Goal: Task Accomplishment & Management: Manage account settings

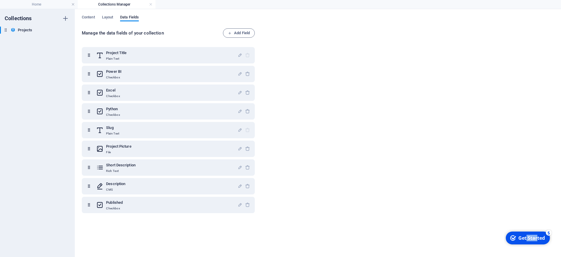
click at [515, 237] on icon "Get Started 5 items remaining, 0% complete" at bounding box center [513, 237] width 6 height 5
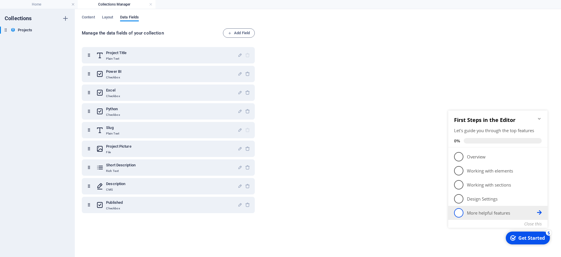
click at [487, 213] on p "More helpful features - incomplete" at bounding box center [502, 213] width 70 height 6
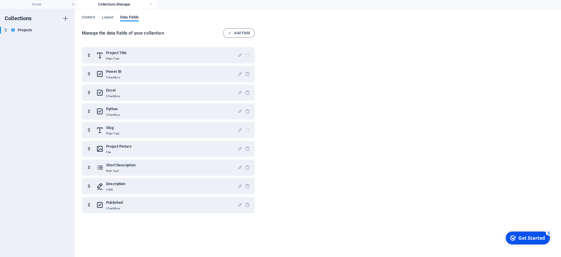
click at [526, 236] on div "Get Started" at bounding box center [531, 238] width 27 height 6
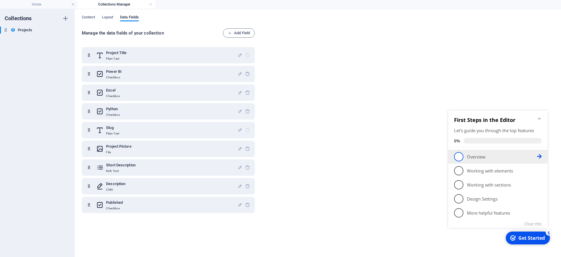
click at [460, 154] on span "1" at bounding box center [458, 156] width 9 height 9
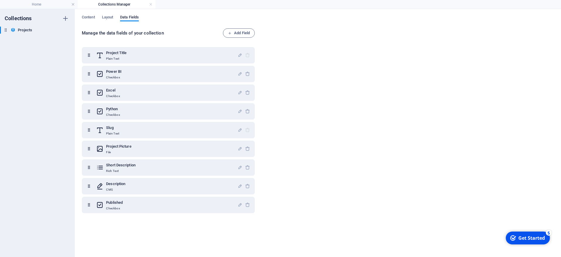
click at [536, 237] on div "Get Started" at bounding box center [531, 238] width 27 height 6
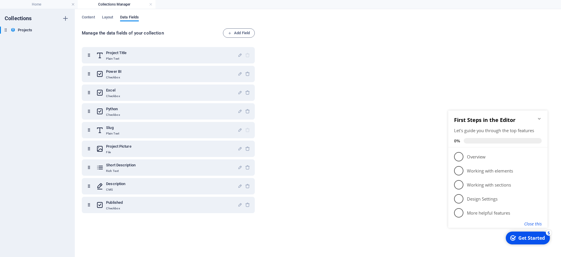
click at [537, 222] on button "Close this" at bounding box center [533, 224] width 18 height 6
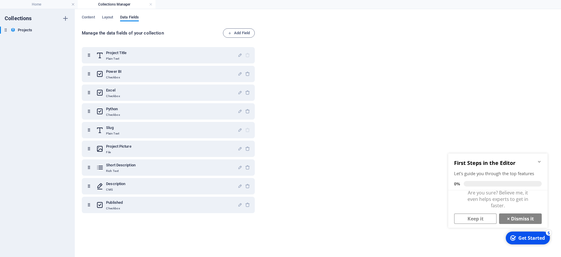
scroll to position [4, 0]
click at [521, 219] on link "× Dismiss it" at bounding box center [520, 217] width 43 height 11
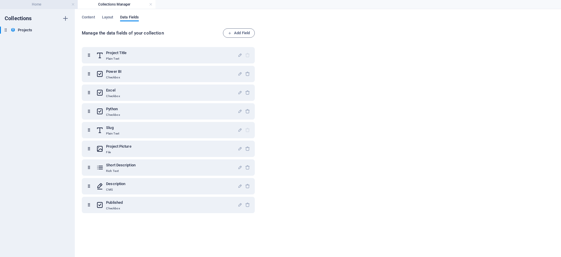
click at [47, 6] on h4 "Home" at bounding box center [39, 4] width 78 height 6
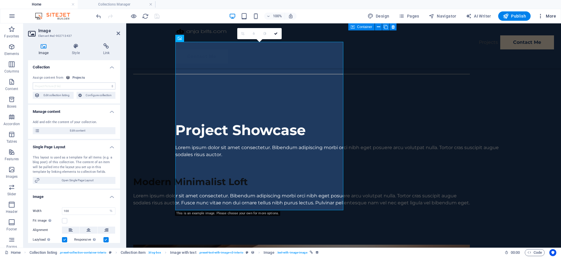
scroll to position [0, 0]
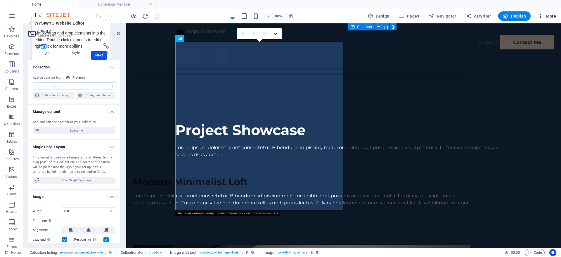
click at [556, 16] on button "More" at bounding box center [546, 15] width 23 height 9
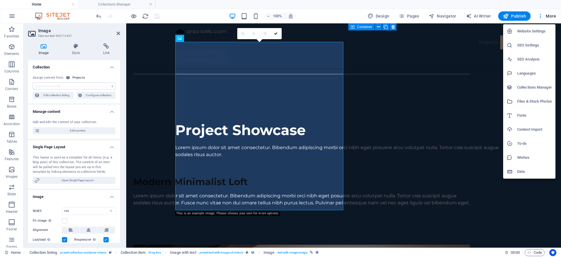
click at [527, 87] on h6 "Collections Manager" at bounding box center [534, 87] width 35 height 7
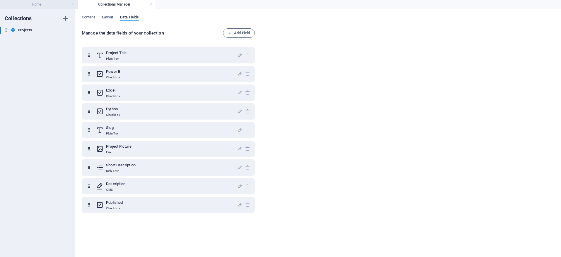
click at [39, 5] on h4 "Home" at bounding box center [39, 4] width 78 height 6
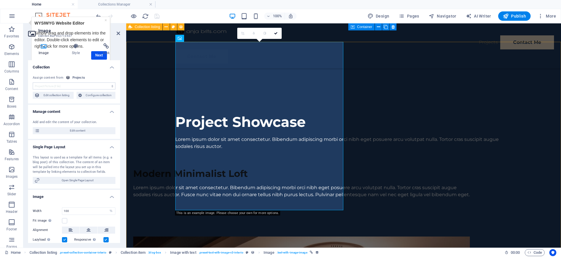
scroll to position [686, 0]
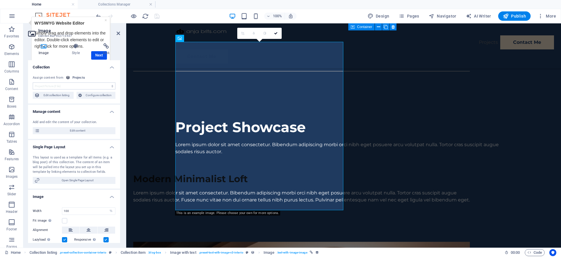
click at [24, 13] on div "100% Design Pages Navigator AI Writer Publish More" at bounding box center [280, 16] width 560 height 14
click at [123, 4] on h4 "Collections Manager" at bounding box center [117, 4] width 78 height 6
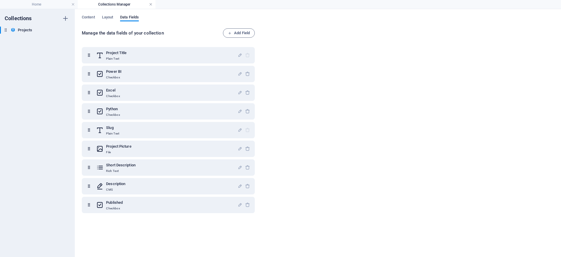
click at [150, 4] on link at bounding box center [151, 5] width 4 height 6
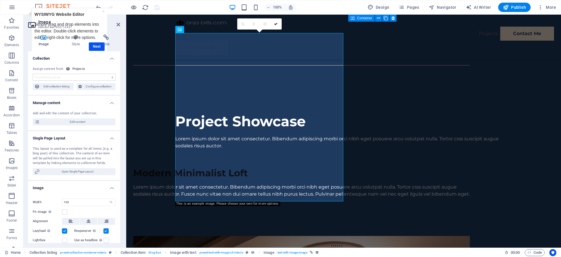
scroll to position [0, 0]
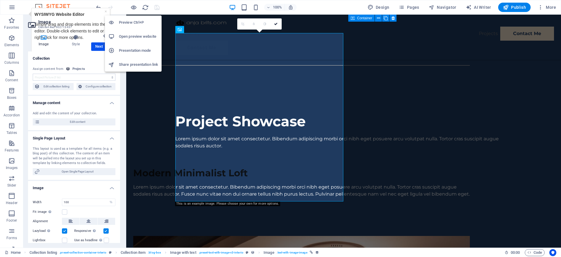
click at [134, 23] on h6 "Preview Ctrl+P" at bounding box center [138, 22] width 39 height 7
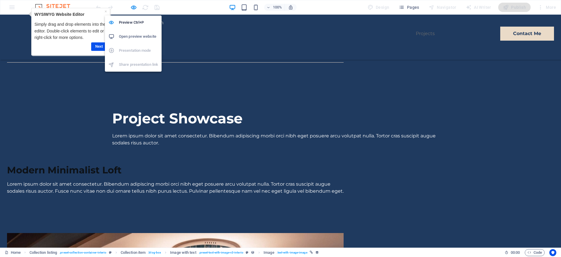
click at [138, 35] on h6 "Open preview website" at bounding box center [138, 36] width 39 height 7
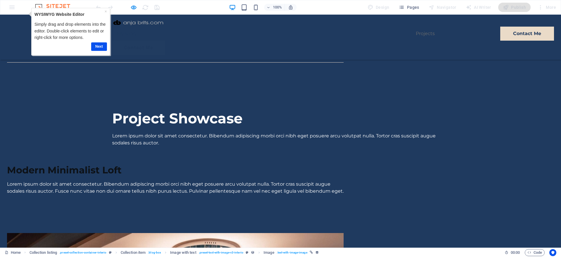
click at [122, 12] on div "100% Design Pages Navigator AI Writer Publish More" at bounding box center [280, 7] width 560 height 14
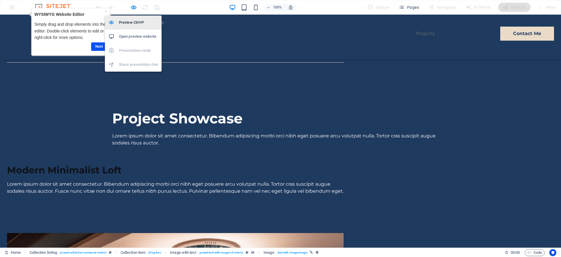
click at [131, 21] on h6 "Preview Ctrl+P" at bounding box center [138, 22] width 39 height 7
select select "project-picture"
select select "%"
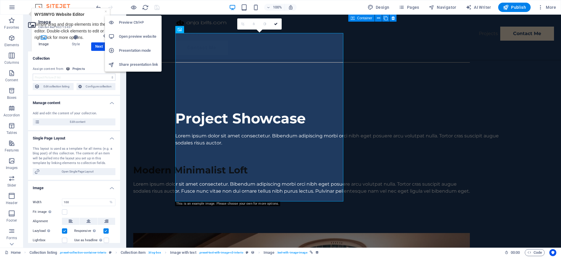
click at [105, 11] on div "Preview Ctrl+P Open preview website Presentation mode Share presentation link" at bounding box center [133, 41] width 57 height 61
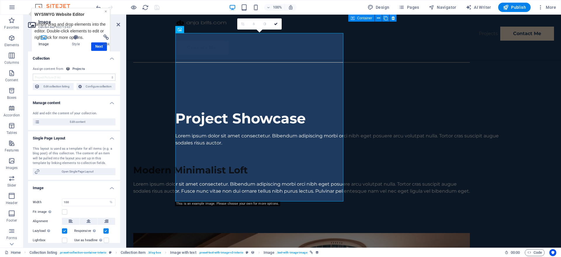
click at [105, 12] on link "×" at bounding box center [106, 11] width 2 height 5
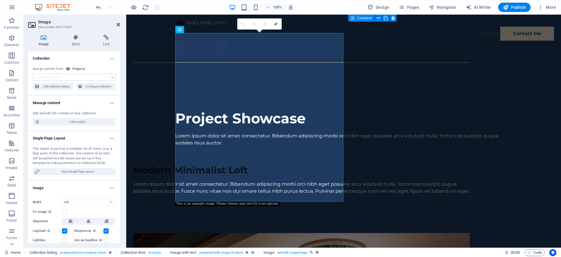
click at [119, 23] on icon at bounding box center [119, 24] width 4 height 5
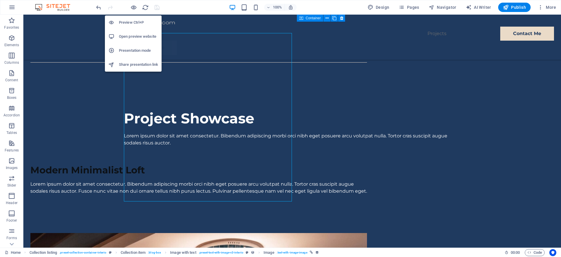
click at [131, 36] on h6 "Open preview website" at bounding box center [138, 36] width 39 height 7
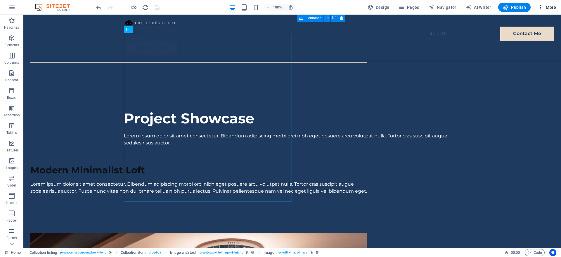
click at [555, 7] on span "More" at bounding box center [547, 7] width 18 height 6
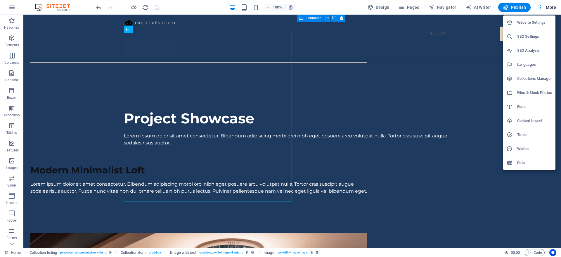
click at [523, 20] on h6 "Website Settings" at bounding box center [534, 22] width 35 height 7
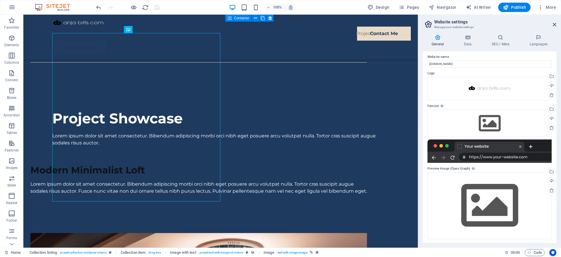
scroll to position [4, 0]
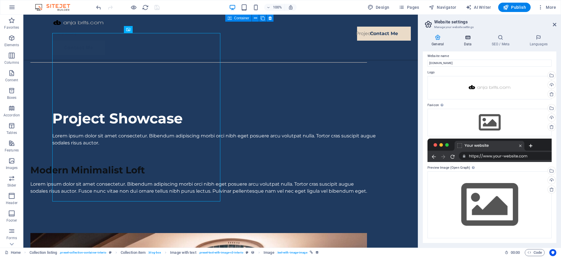
click at [465, 36] on icon at bounding box center [467, 37] width 25 height 6
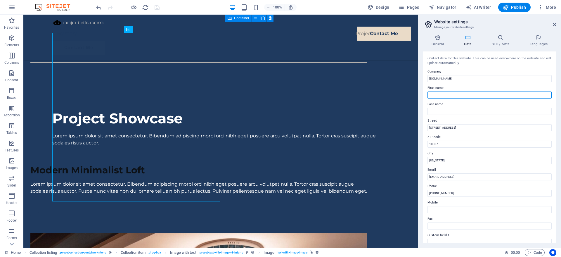
click at [448, 97] on input "First name" at bounding box center [490, 94] width 124 height 7
type input "Anja"
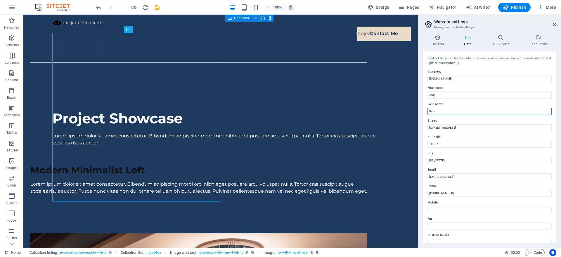
type input "Brits"
type input "16675"
type input "Glyfada"
type input "[EMAIL_ADDRESS][DOMAIN_NAME]"
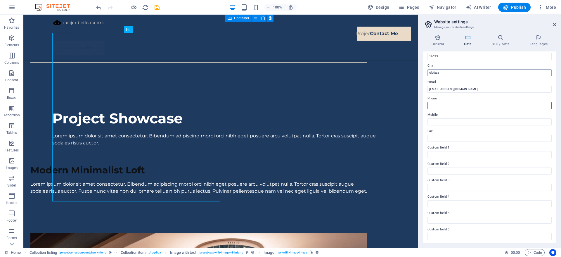
scroll to position [89, 0]
click at [158, 8] on icon "save" at bounding box center [157, 7] width 7 height 7
select select "project-picture"
select select "%"
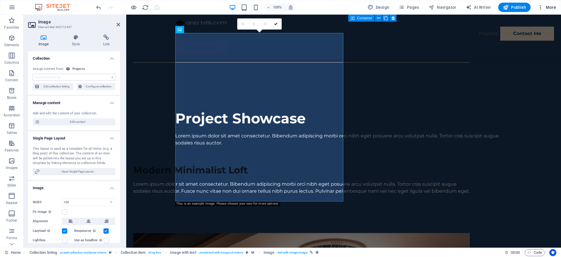
click at [552, 6] on span "More" at bounding box center [547, 7] width 18 height 6
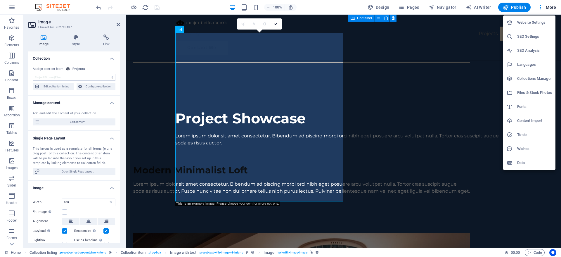
click at [541, 22] on h6 "Website Settings" at bounding box center [534, 22] width 35 height 7
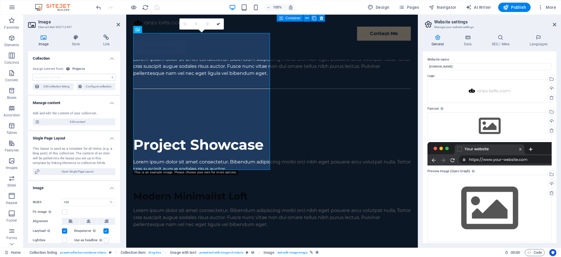
scroll to position [4, 0]
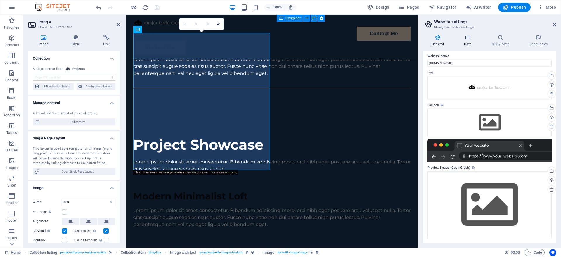
click at [471, 41] on h4 "Data" at bounding box center [469, 40] width 28 height 12
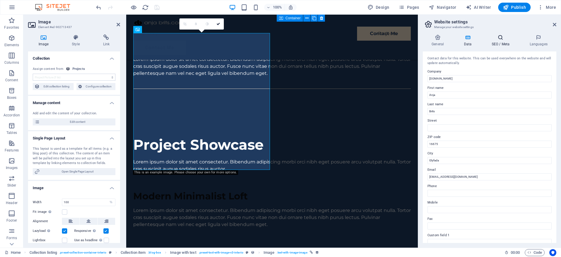
click at [500, 39] on icon at bounding box center [501, 37] width 36 height 6
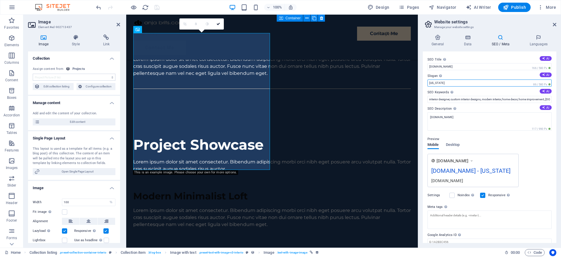
drag, startPoint x: 451, startPoint y: 83, endPoint x: 420, endPoint y: 80, distance: 31.1
click at [428, 80] on input "[US_STATE]" at bounding box center [490, 82] width 124 height 7
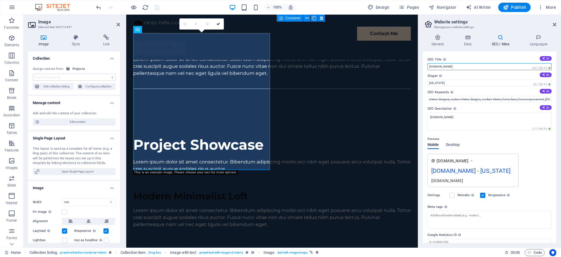
click at [466, 67] on input "[DOMAIN_NAME]" at bounding box center [490, 66] width 124 height 7
type input "a"
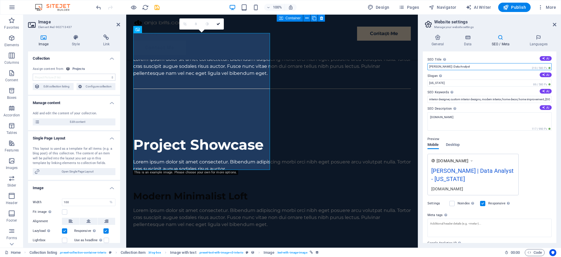
type input "[PERSON_NAME] | Data Analyst"
type input "[GEOGRAPHIC_DATA]"
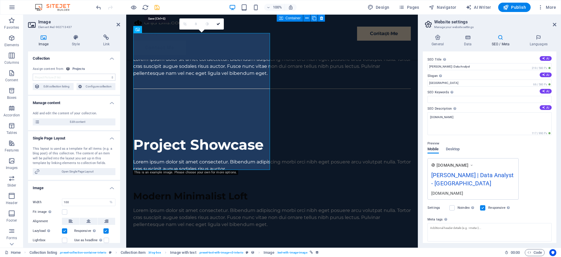
click at [156, 8] on icon "save" at bounding box center [157, 7] width 7 height 7
select select "project-picture"
select select "%"
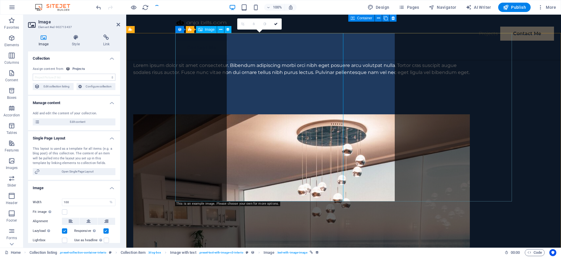
scroll to position [686, 0]
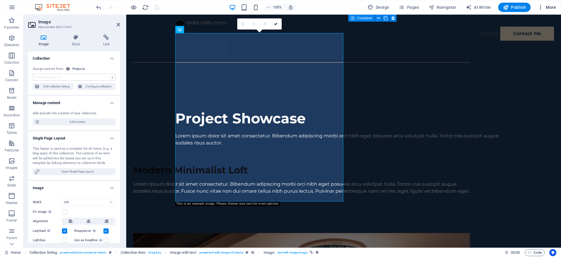
click at [552, 7] on span "More" at bounding box center [547, 7] width 18 height 6
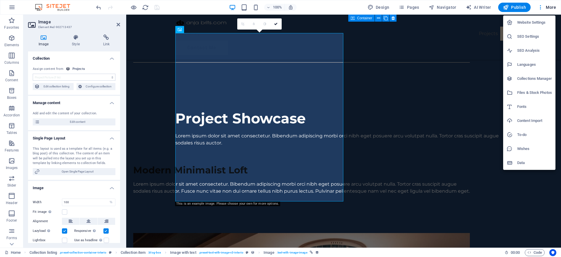
click at [533, 23] on h6 "Website Settings" at bounding box center [534, 22] width 35 height 7
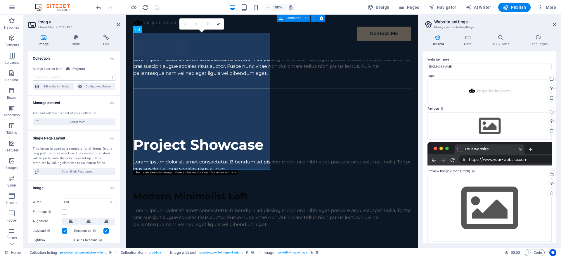
scroll to position [4, 0]
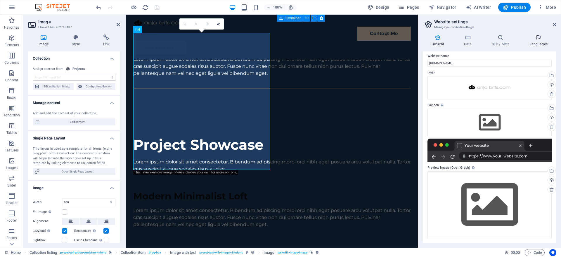
click at [537, 41] on h4 "Languages" at bounding box center [539, 40] width 36 height 12
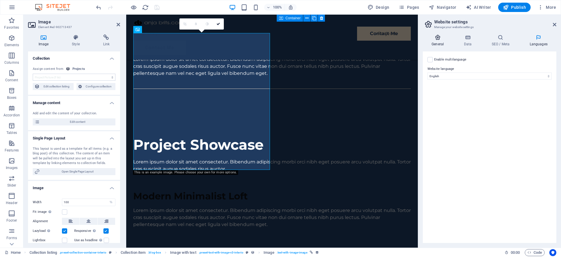
click at [438, 44] on h4 "General" at bounding box center [439, 40] width 32 height 12
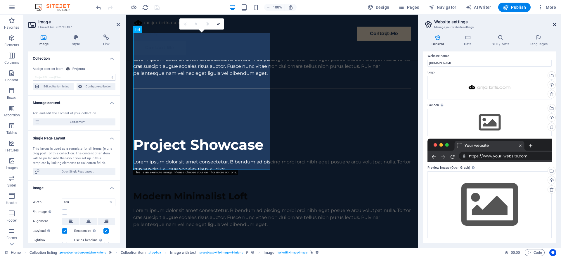
click at [553, 23] on icon at bounding box center [555, 24] width 4 height 5
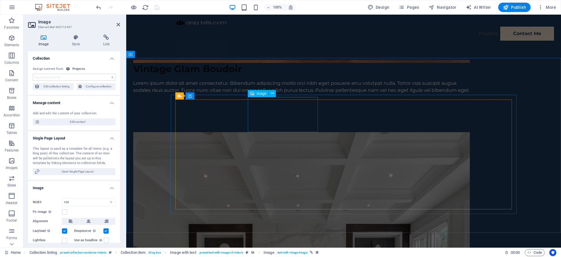
scroll to position [1222, 0]
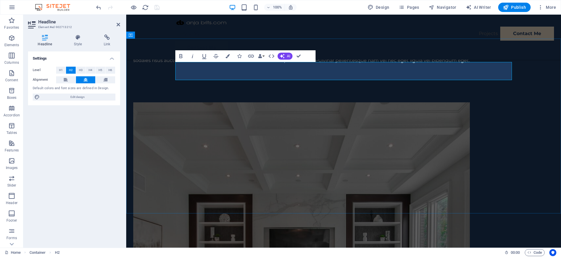
drag, startPoint x: 300, startPoint y: 69, endPoint x: 387, endPoint y: 73, distance: 87.5
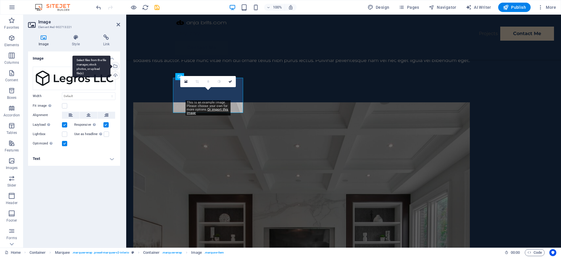
click at [116, 65] on div "Select files from the file manager, stock photos, or upload file(s)" at bounding box center [114, 66] width 9 height 9
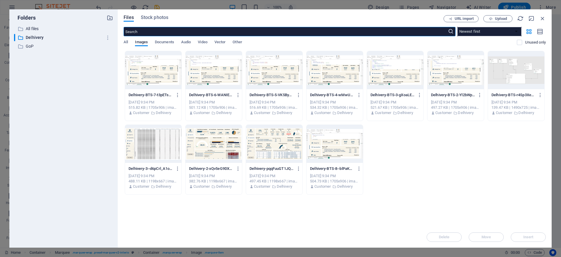
scroll to position [1247, 0]
click at [30, 27] on p "All files" at bounding box center [64, 28] width 77 height 7
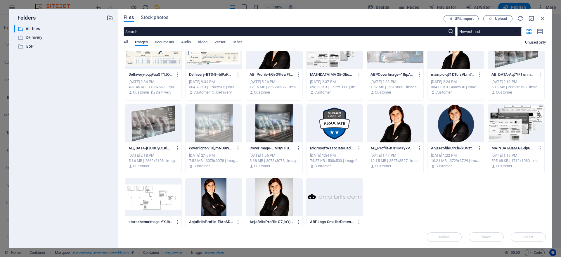
scroll to position [189, 0]
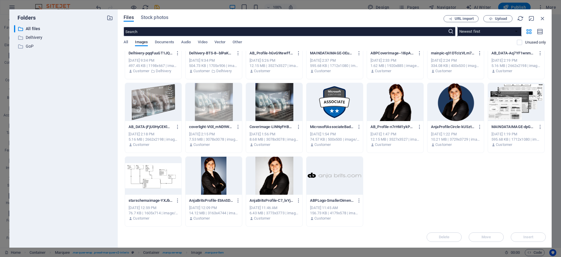
click at [333, 115] on div at bounding box center [335, 102] width 56 height 38
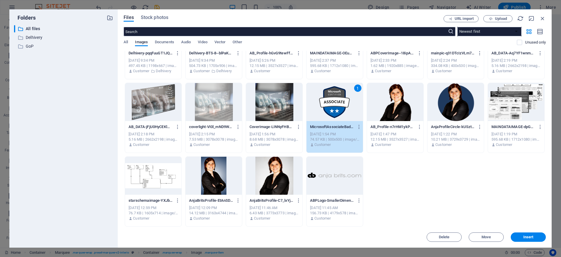
click at [333, 115] on div "1" at bounding box center [335, 102] width 56 height 38
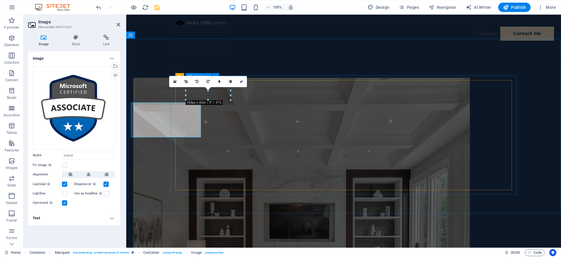
scroll to position [1222, 0]
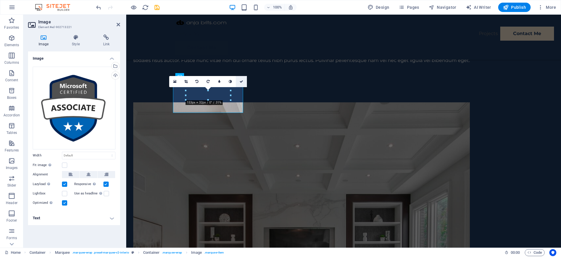
click at [240, 81] on icon at bounding box center [242, 82] width 4 height 4
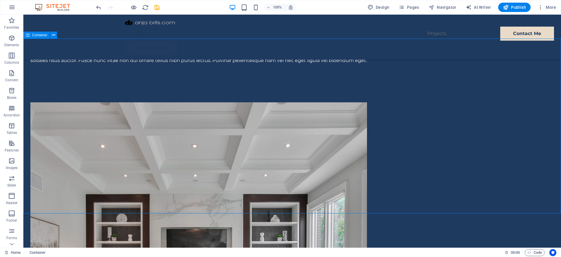
click at [37, 36] on span "Container" at bounding box center [39, 35] width 15 height 4
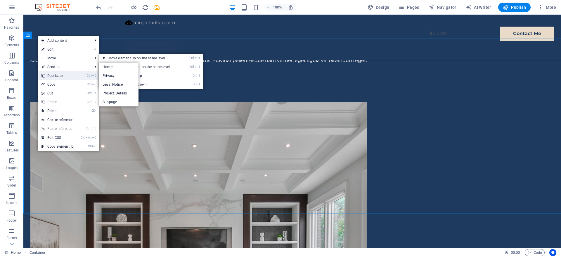
click at [58, 74] on link "Ctrl D Duplicate" at bounding box center [57, 75] width 39 height 9
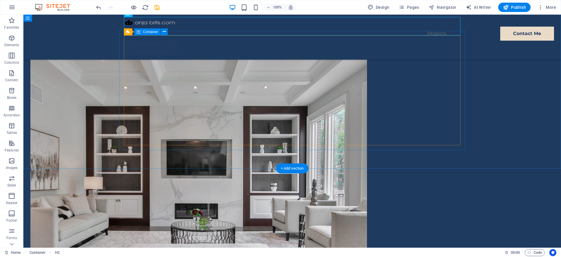
scroll to position [1311, 0]
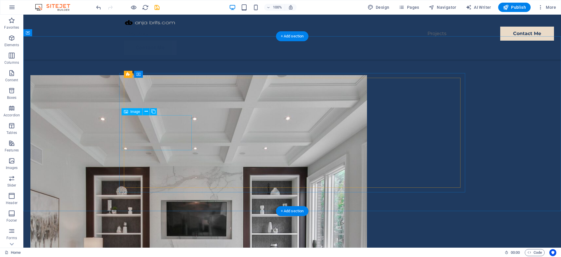
scroll to position [1222, 0]
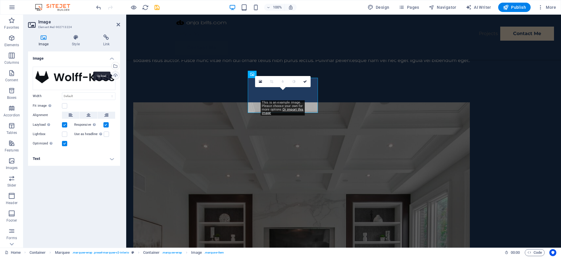
click at [117, 75] on div "Upload" at bounding box center [114, 76] width 9 height 9
click at [114, 76] on div "Upload" at bounding box center [114, 76] width 9 height 9
click at [116, 66] on div "Select files from the file manager, stock photos, or upload file(s)" at bounding box center [114, 66] width 9 height 9
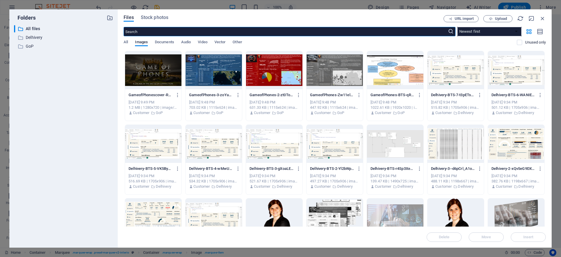
scroll to position [1247, 0]
click at [110, 18] on icon "button" at bounding box center [110, 18] width 6 height 6
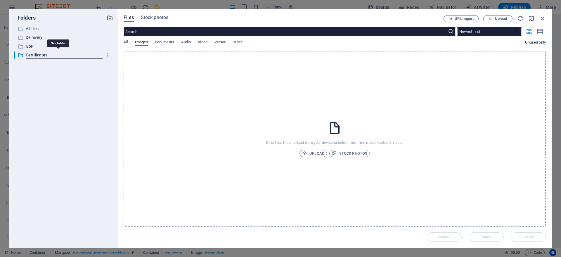
type input "Certificates"
click at [505, 17] on span "Upload" at bounding box center [501, 19] width 12 height 4
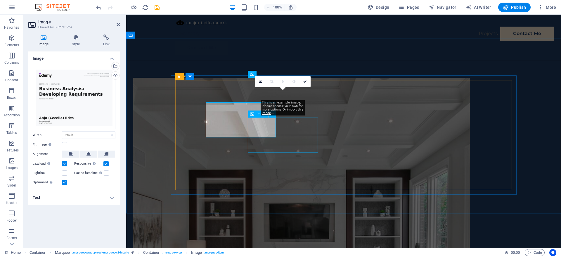
scroll to position [1222, 0]
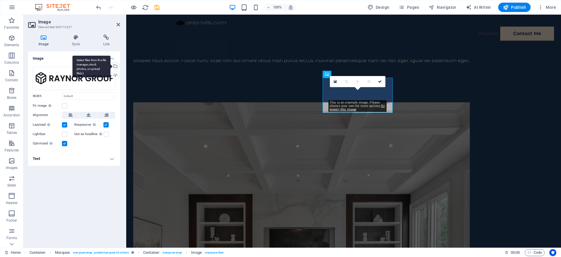
click at [115, 66] on div "Select files from the file manager, stock photos, or upload file(s)" at bounding box center [114, 66] width 9 height 9
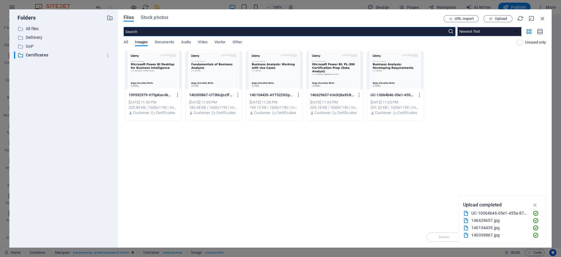
scroll to position [1247, 0]
click at [222, 82] on div at bounding box center [214, 70] width 56 height 38
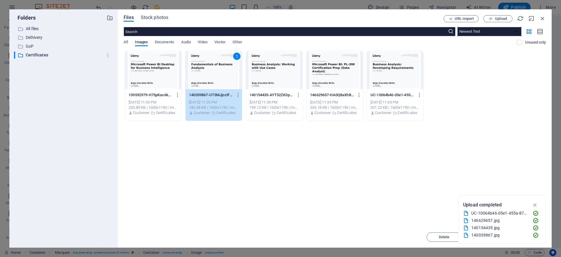
click at [220, 81] on div "1" at bounding box center [214, 70] width 56 height 38
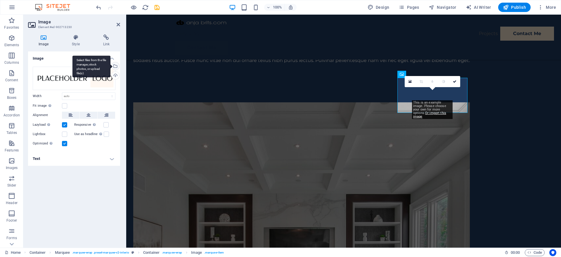
click at [116, 66] on div "Select files from the file manager, stock photos, or upload file(s)" at bounding box center [114, 66] width 9 height 9
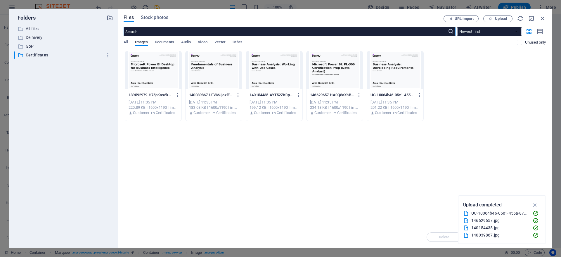
scroll to position [1247, 0]
click at [396, 76] on div at bounding box center [395, 70] width 56 height 38
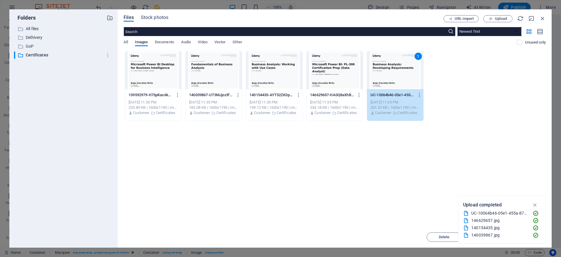
click at [396, 76] on div "1" at bounding box center [395, 70] width 56 height 38
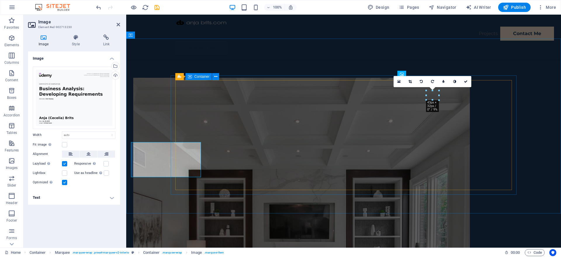
scroll to position [1222, 0]
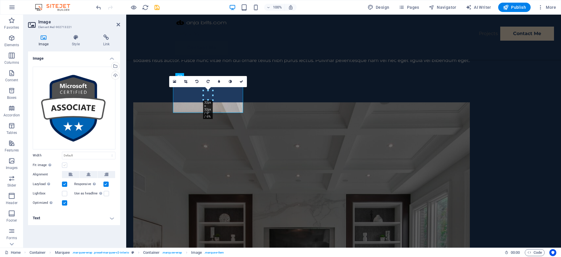
click at [63, 163] on label at bounding box center [64, 164] width 5 height 5
click at [0, 0] on input "Fit image Automatically fit image to a fixed width and height" at bounding box center [0, 0] width 0 height 0
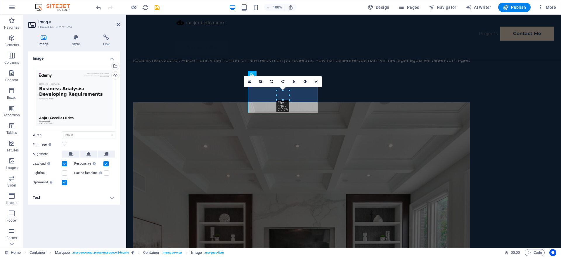
click at [65, 144] on label at bounding box center [64, 144] width 5 height 5
click at [0, 0] on input "Fit image Automatically fit image to a fixed width and height" at bounding box center [0, 0] width 0 height 0
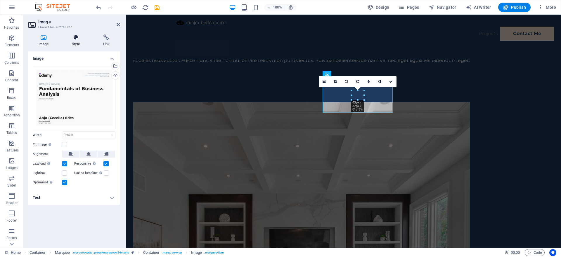
click at [71, 37] on icon at bounding box center [75, 37] width 29 height 6
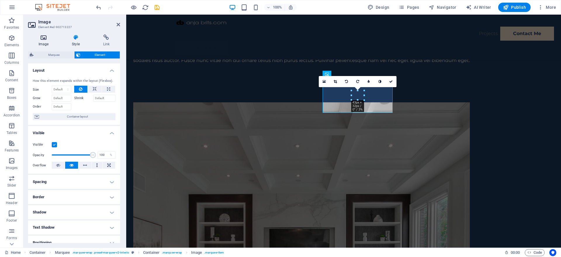
click at [42, 37] on icon at bounding box center [43, 37] width 31 height 6
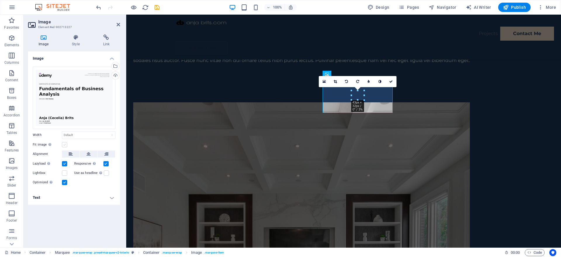
click at [63, 145] on label at bounding box center [64, 144] width 5 height 5
click at [0, 0] on input "Fit image Automatically fit image to a fixed width and height" at bounding box center [0, 0] width 0 height 0
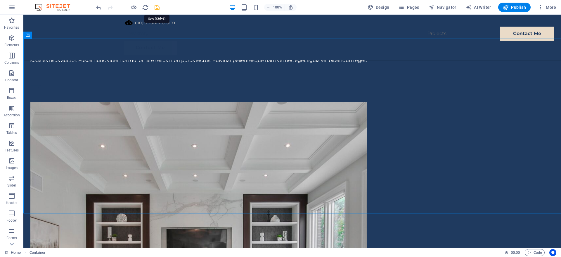
click at [158, 8] on icon "save" at bounding box center [157, 7] width 7 height 7
select select "project-picture"
select select "%"
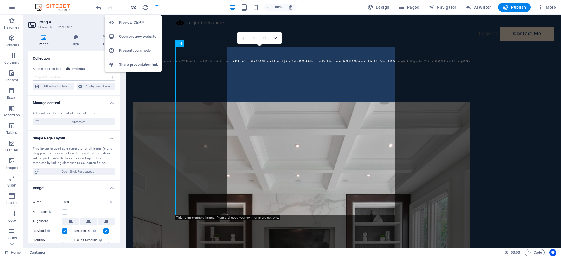
scroll to position [672, 0]
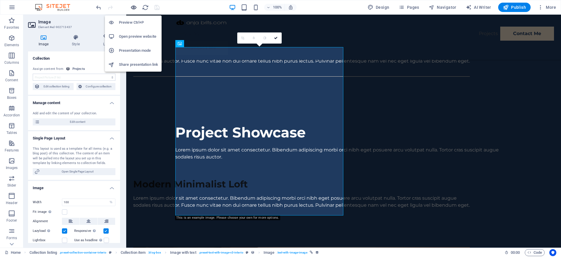
click at [131, 6] on icon "button" at bounding box center [133, 7] width 7 height 7
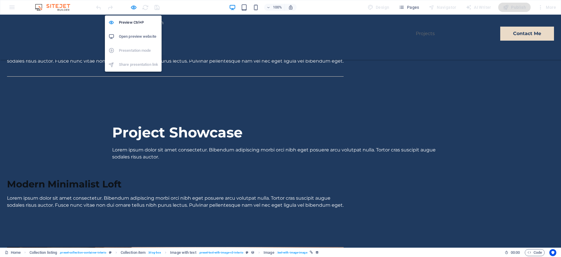
click at [133, 34] on h6 "Open preview website" at bounding box center [138, 36] width 39 height 7
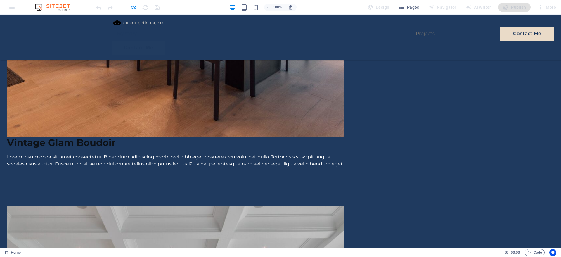
scroll to position [1238, 0]
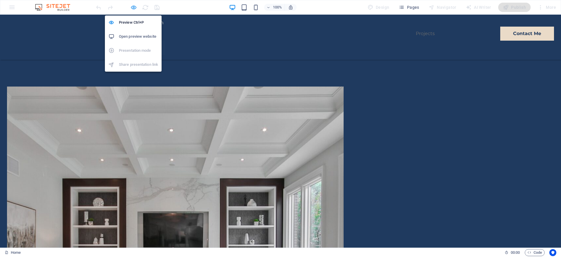
click at [133, 6] on icon "button" at bounding box center [133, 7] width 7 height 7
select select "project-picture"
select select "%"
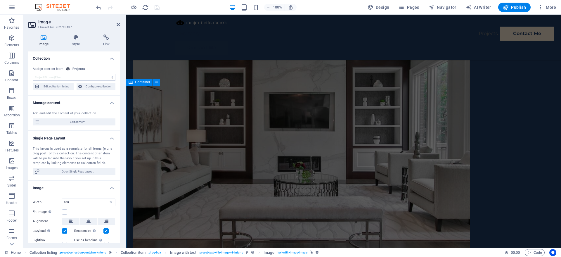
scroll to position [1208, 0]
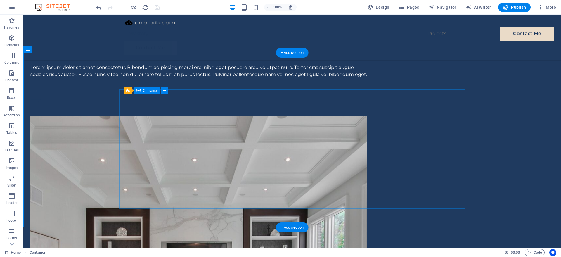
click at [149, 90] on span "Container" at bounding box center [150, 91] width 15 height 4
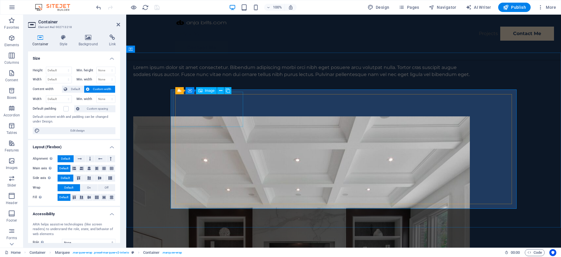
click at [63, 38] on icon at bounding box center [63, 37] width 17 height 6
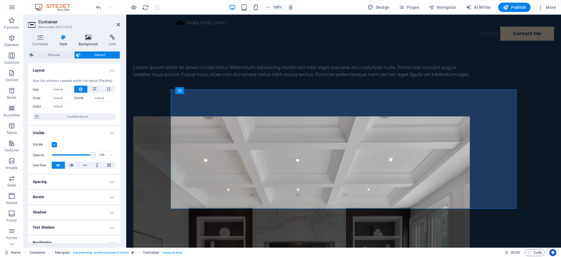
click at [84, 41] on h4 "Background" at bounding box center [89, 40] width 31 height 12
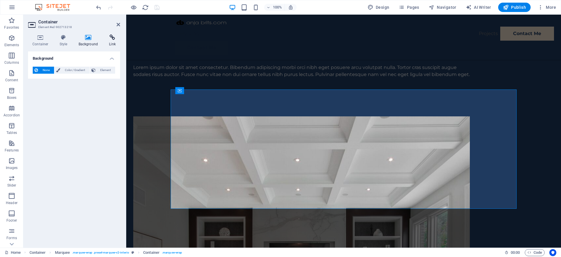
click at [108, 39] on icon at bounding box center [112, 37] width 15 height 6
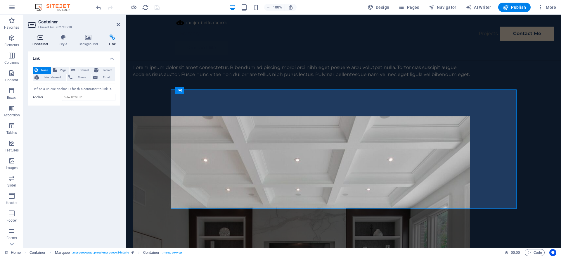
click at [40, 42] on h4 "Container" at bounding box center [41, 40] width 27 height 12
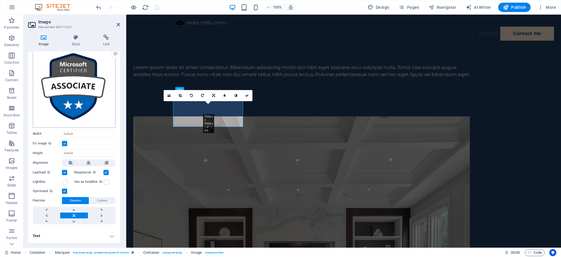
scroll to position [0, 0]
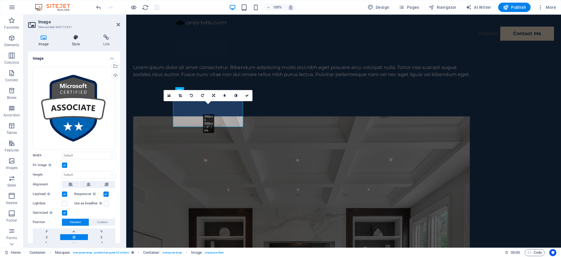
click at [74, 37] on icon at bounding box center [75, 37] width 29 height 6
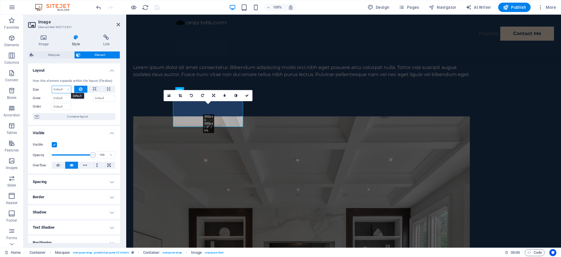
click at [52, 86] on select "Default auto px % 1/1 1/2 1/3 1/4 1/5 1/6 1/7 1/8 1/9 1/10" at bounding box center [61, 89] width 19 height 7
select select "1/10"
click option "1/10" at bounding box center [0, 0] width 0 height 0
type input "10"
select select "%"
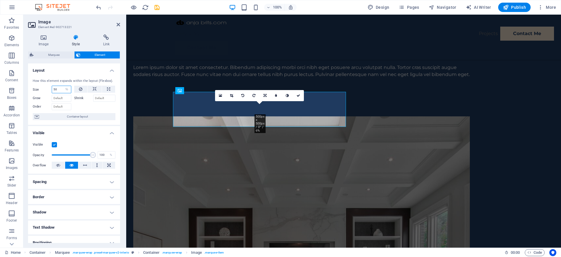
click at [55, 89] on input "50" at bounding box center [61, 89] width 19 height 7
type input "100"
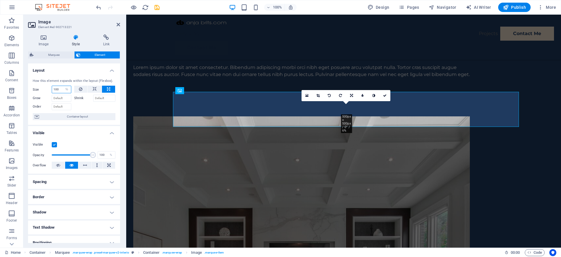
drag, startPoint x: 59, startPoint y: 90, endPoint x: 49, endPoint y: 89, distance: 10.6
click at [52, 89] on input "100" at bounding box center [61, 89] width 19 height 7
click at [52, 72] on h4 "Layout" at bounding box center [74, 68] width 92 height 11
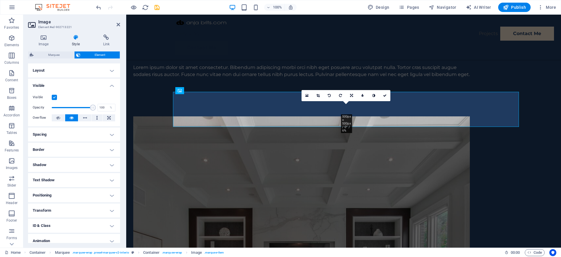
click at [59, 72] on h4 "Layout" at bounding box center [74, 70] width 92 height 14
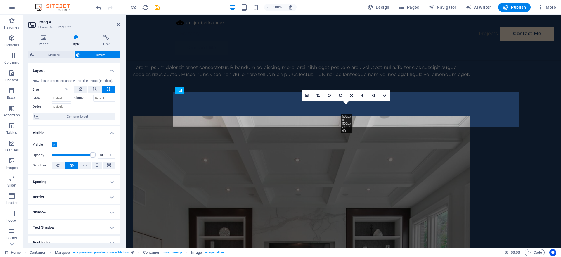
click at [60, 87] on input "number" at bounding box center [61, 89] width 19 height 7
click at [63, 86] on select "Default auto px % 1/1 1/2 1/3 1/4 1/5 1/6 1/7 1/8 1/9 1/10" at bounding box center [67, 89] width 8 height 7
click at [68, 89] on select "Default auto px % 1/1 1/2 1/3 1/4 1/5 1/6 1/7 1/8 1/9 1/10" at bounding box center [67, 89] width 8 height 7
click at [81, 89] on icon at bounding box center [81, 89] width 4 height 7
select select "DISABLED_OPTION_VALUE"
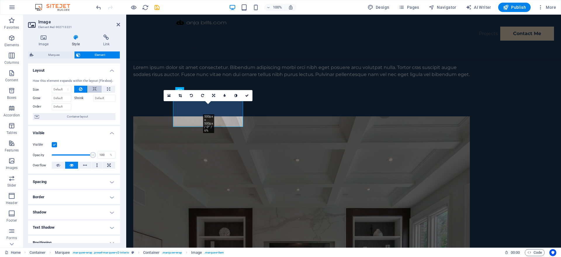
click at [95, 88] on icon at bounding box center [95, 89] width 4 height 7
click at [83, 88] on button at bounding box center [80, 89] width 13 height 7
click at [105, 89] on button at bounding box center [108, 89] width 13 height 7
type input "100"
select select "%"
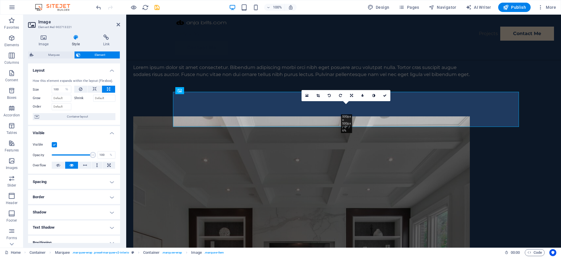
click at [105, 89] on button at bounding box center [108, 89] width 13 height 7
click at [94, 89] on icon at bounding box center [95, 89] width 4 height 7
select select "DISABLED_OPTION_VALUE"
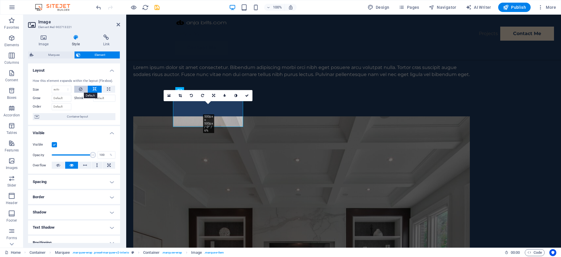
click at [80, 89] on icon at bounding box center [81, 89] width 4 height 7
click at [48, 117] on span "Container layout" at bounding box center [77, 116] width 73 height 7
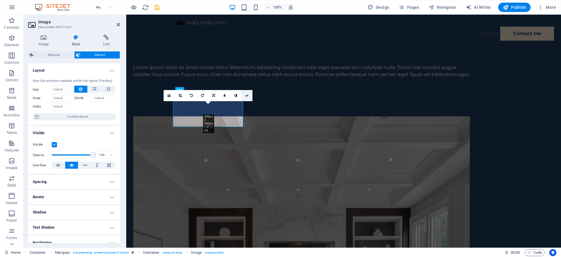
click at [245, 95] on icon at bounding box center [247, 96] width 4 height 4
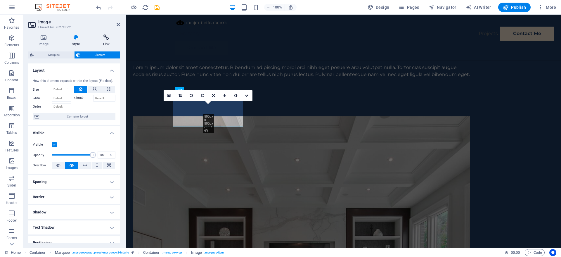
click at [110, 37] on icon at bounding box center [106, 37] width 27 height 6
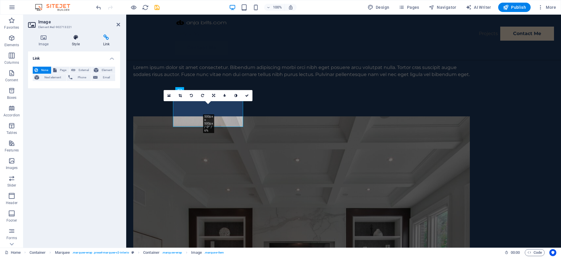
click at [76, 43] on h4 "Style" at bounding box center [76, 40] width 31 height 12
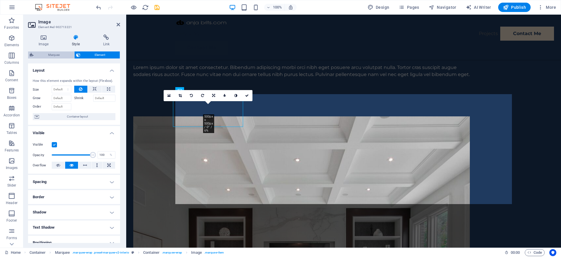
click at [44, 53] on span "Marquee" at bounding box center [53, 54] width 37 height 7
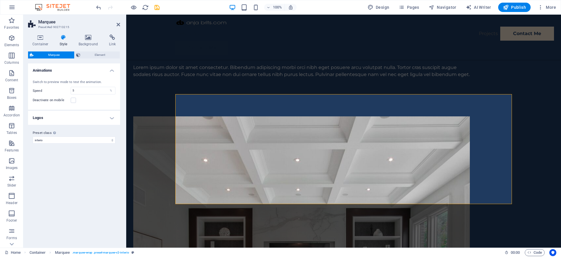
click at [97, 119] on h4 "Logos" at bounding box center [74, 118] width 92 height 14
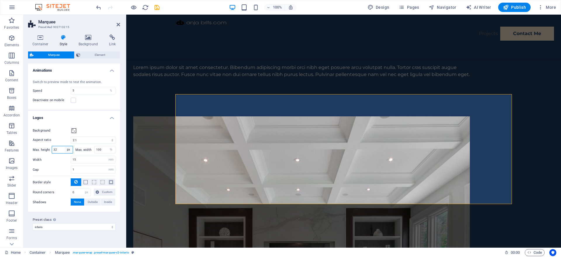
click at [65, 146] on select "px rem % vh vw" at bounding box center [69, 149] width 8 height 7
select select "%"
click option "%" at bounding box center [0, 0] width 0 height 0
type input "100"
click at [98, 116] on h4 "Logos" at bounding box center [74, 116] width 92 height 11
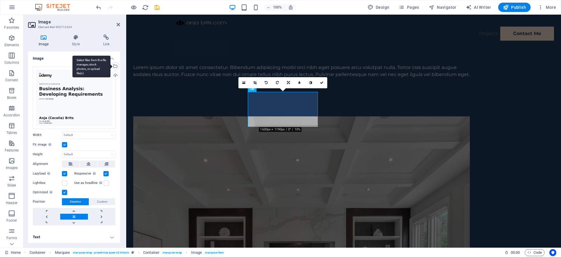
click at [110, 66] on div "Select files from the file manager, stock photos, or upload file(s)" at bounding box center [91, 67] width 38 height 22
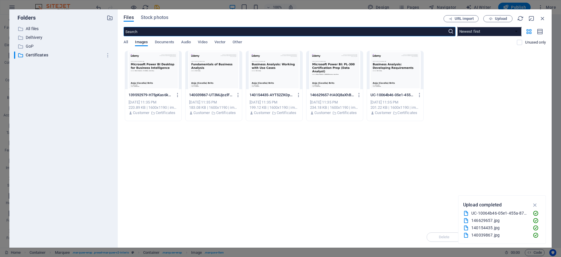
scroll to position [1264, 0]
click at [329, 75] on div at bounding box center [335, 70] width 56 height 38
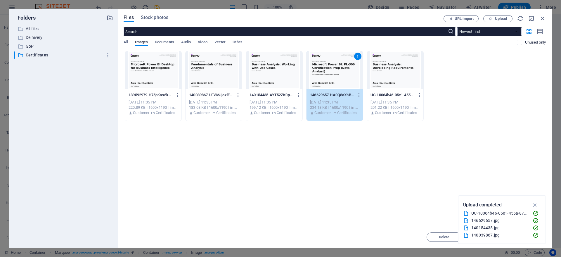
click at [330, 75] on div "1" at bounding box center [335, 70] width 56 height 38
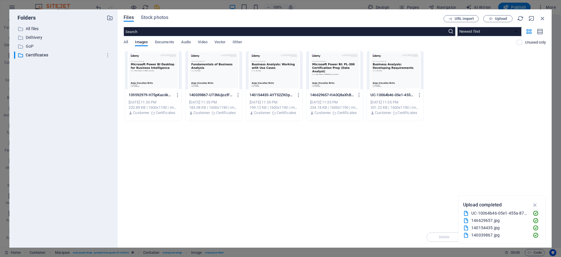
click at [330, 75] on div at bounding box center [335, 70] width 56 height 38
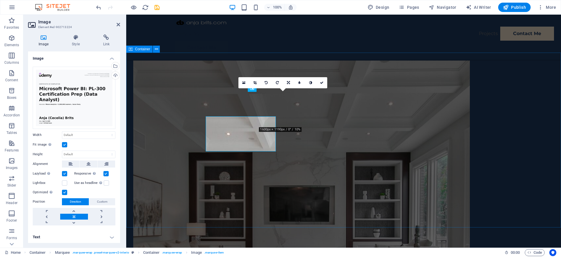
scroll to position [1208, 0]
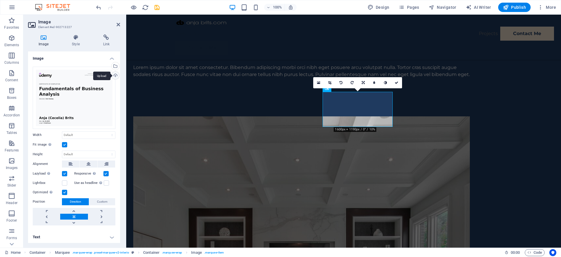
click at [113, 75] on div "Upload" at bounding box center [114, 76] width 9 height 9
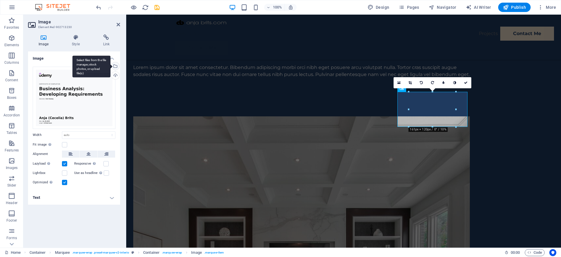
click at [115, 66] on div "Select files from the file manager, stock photos, or upload file(s)" at bounding box center [114, 66] width 9 height 9
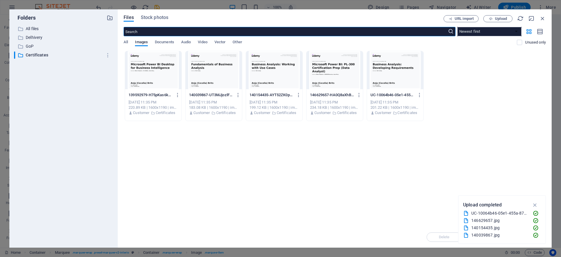
scroll to position [1264, 0]
click at [149, 70] on div at bounding box center [153, 70] width 56 height 38
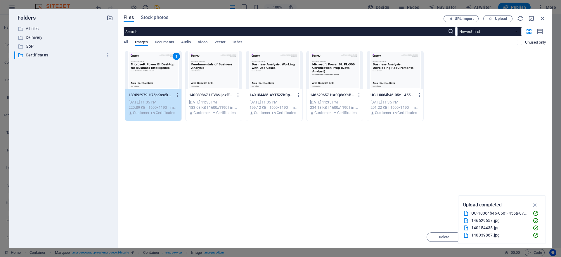
click at [149, 70] on div "1" at bounding box center [153, 70] width 56 height 38
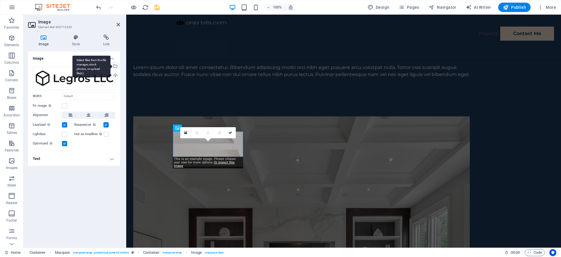
click at [116, 67] on div "Select files from the file manager, stock photos, or upload file(s)" at bounding box center [114, 66] width 9 height 9
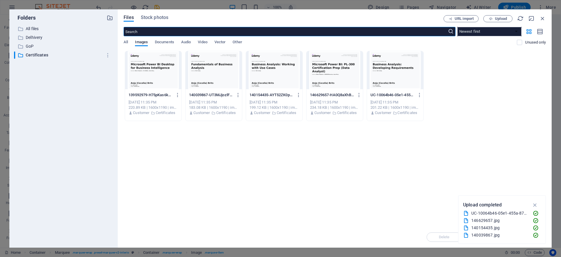
scroll to position [1264, 0]
click at [394, 72] on div at bounding box center [395, 70] width 56 height 38
click at [395, 72] on div at bounding box center [395, 70] width 56 height 38
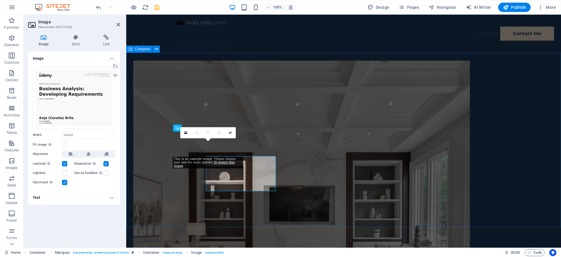
scroll to position [1208, 0]
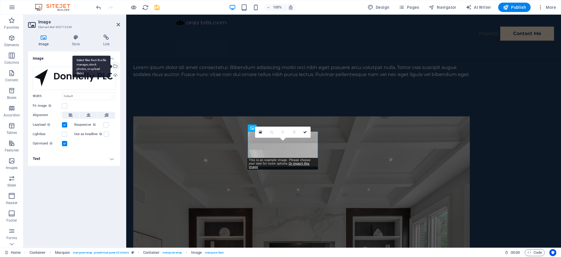
click at [117, 65] on div "Select files from the file manager, stock photos, or upload file(s)" at bounding box center [114, 66] width 9 height 9
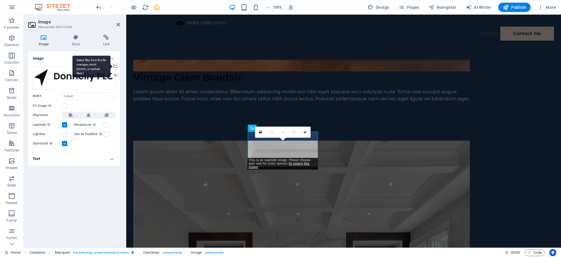
scroll to position [1264, 0]
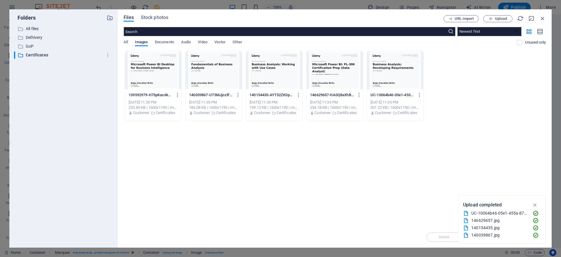
click at [264, 75] on div at bounding box center [274, 70] width 56 height 38
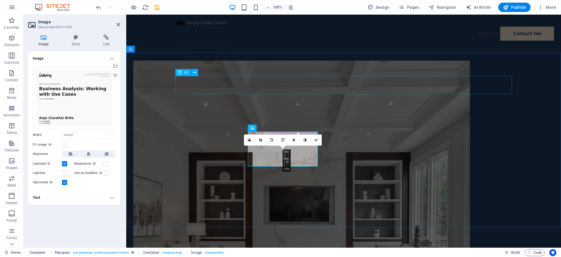
scroll to position [1208, 0]
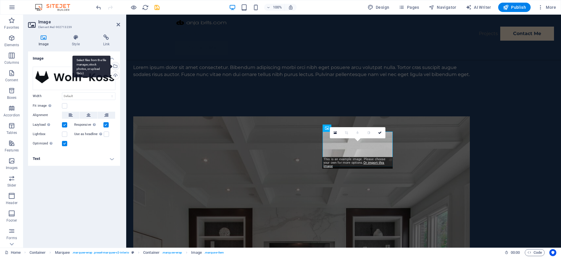
click at [116, 63] on div "Select files from the file manager, stock photos, or upload file(s)" at bounding box center [114, 66] width 9 height 9
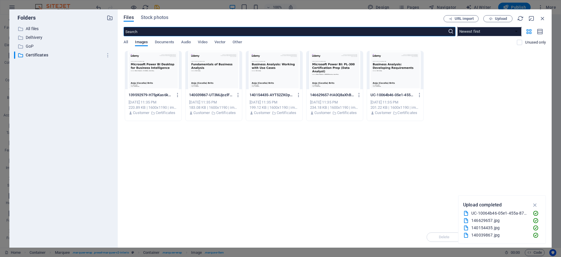
scroll to position [1264, 0]
click at [201, 72] on div at bounding box center [214, 70] width 56 height 38
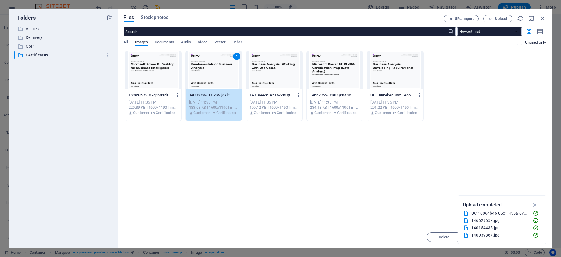
click at [201, 72] on div "1" at bounding box center [214, 70] width 56 height 38
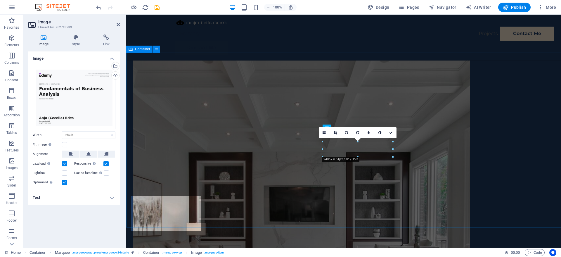
scroll to position [1208, 0]
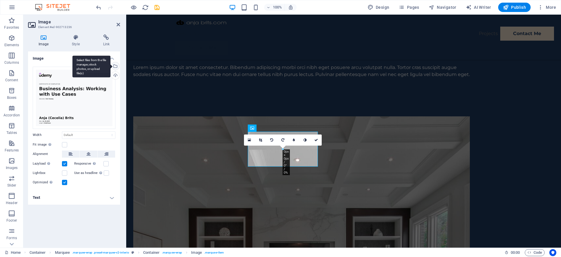
click at [115, 67] on div "Select files from the file manager, stock photos, or upload file(s)" at bounding box center [114, 66] width 9 height 9
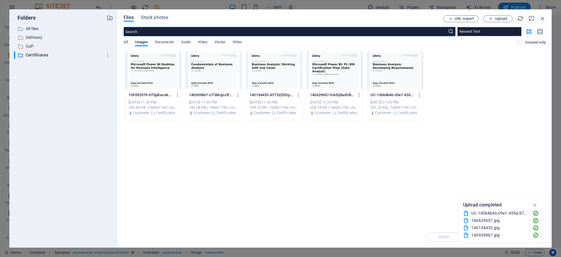
scroll to position [1264, 0]
click at [281, 79] on div at bounding box center [274, 70] width 56 height 38
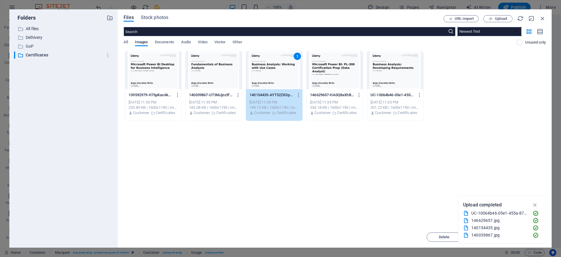
click at [275, 78] on div "1" at bounding box center [274, 70] width 56 height 38
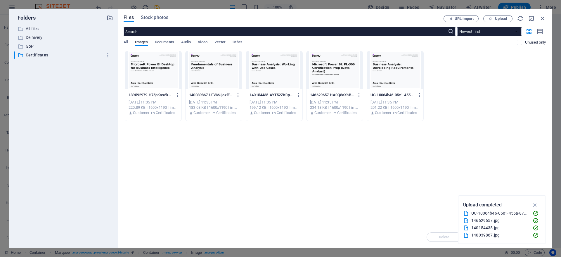
click at [275, 78] on div at bounding box center [274, 70] width 56 height 38
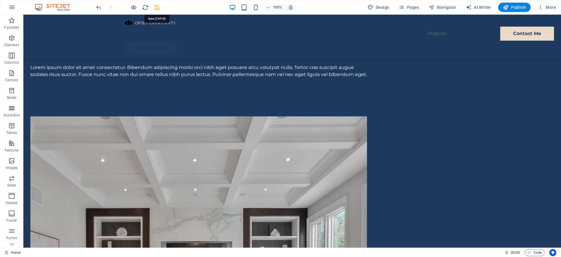
click at [157, 8] on icon "save" at bounding box center [157, 7] width 7 height 7
select select "project-picture"
select select "%"
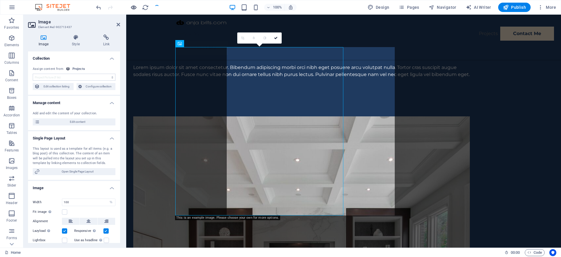
scroll to position [672, 0]
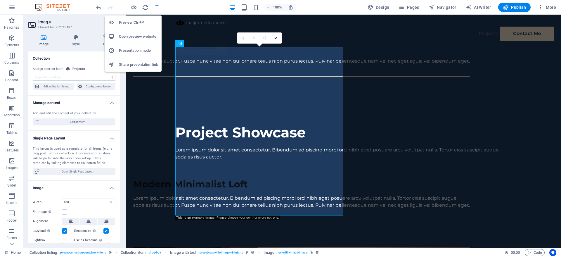
click at [132, 39] on h6 "Open preview website" at bounding box center [138, 36] width 39 height 7
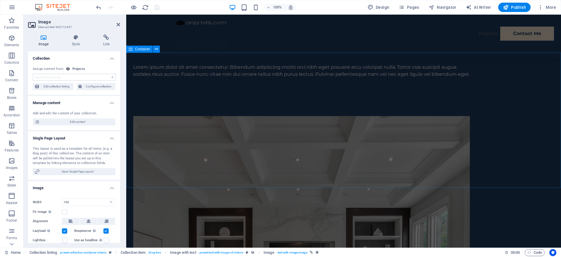
scroll to position [1208, 0]
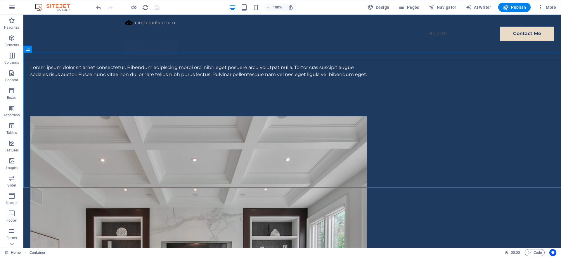
click at [10, 7] on icon "button" at bounding box center [11, 7] width 7 height 7
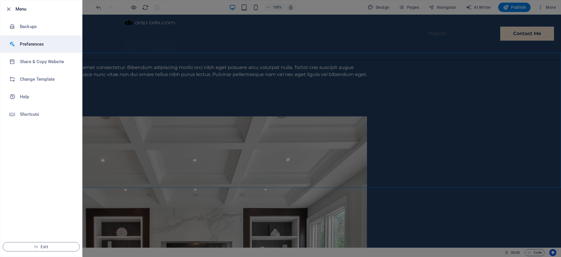
click at [27, 43] on h6 "Preferences" at bounding box center [47, 44] width 54 height 7
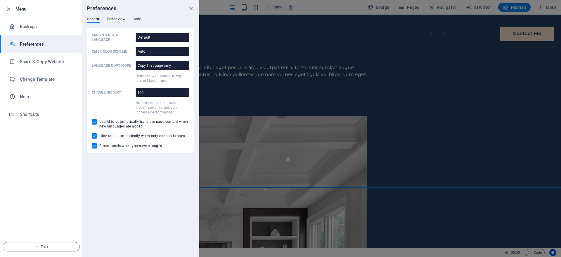
click at [111, 19] on span "Editor view" at bounding box center [116, 19] width 18 height 8
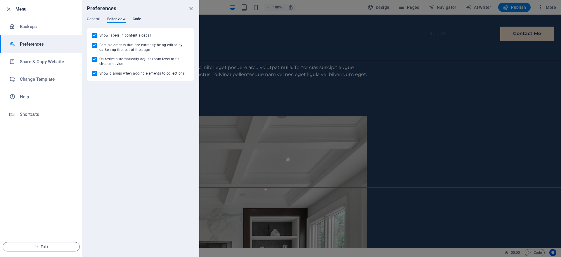
click at [137, 18] on span "Code" at bounding box center [137, 19] width 8 height 8
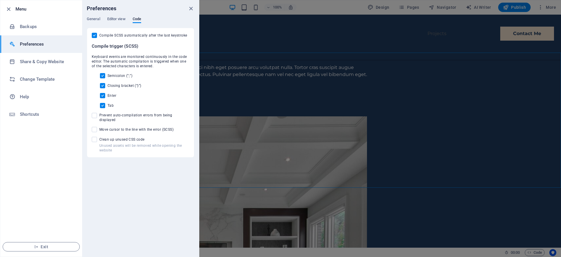
click at [101, 21] on div "General Editor view Code" at bounding box center [141, 22] width 108 height 11
click at [91, 19] on span "General" at bounding box center [93, 19] width 13 height 8
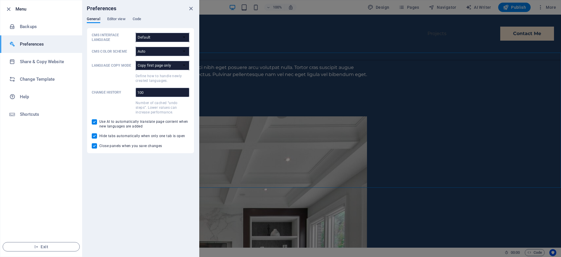
click at [16, 8] on h6 "Menu" at bounding box center [46, 9] width 62 height 7
click at [8, 10] on icon "button" at bounding box center [8, 9] width 7 height 7
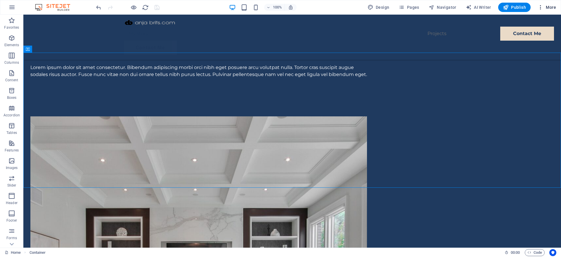
click at [549, 8] on span "More" at bounding box center [547, 7] width 18 height 6
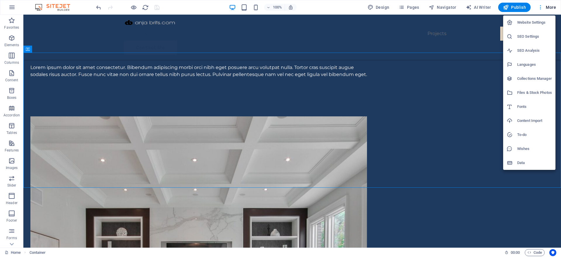
click at [549, 8] on div at bounding box center [280, 128] width 561 height 257
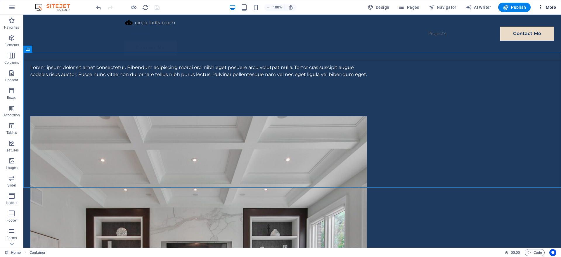
click at [540, 8] on icon "button" at bounding box center [541, 7] width 6 height 6
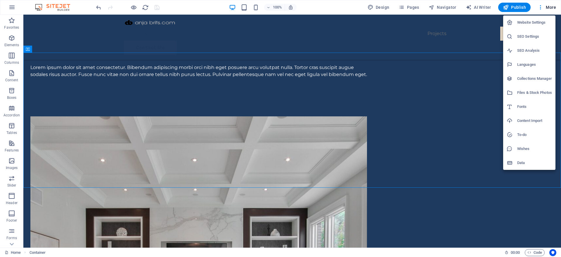
click at [541, 8] on div at bounding box center [280, 128] width 561 height 257
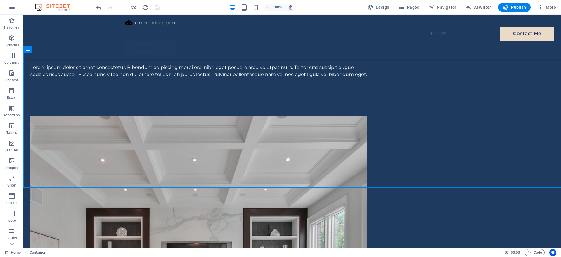
click at [62, 8] on img at bounding box center [56, 7] width 44 height 7
click at [58, 9] on img at bounding box center [56, 7] width 44 height 7
click at [57, 7] on img at bounding box center [56, 7] width 44 height 7
click at [10, 243] on icon at bounding box center [12, 244] width 8 height 8
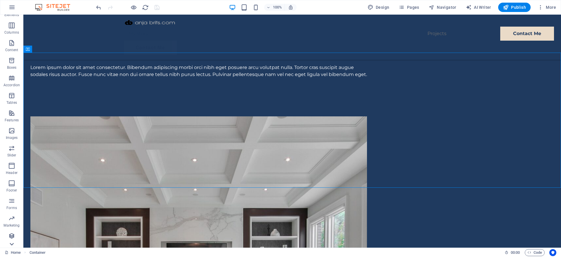
click at [10, 243] on icon at bounding box center [12, 244] width 8 height 8
click at [405, 4] on button "Pages" at bounding box center [408, 7] width 25 height 9
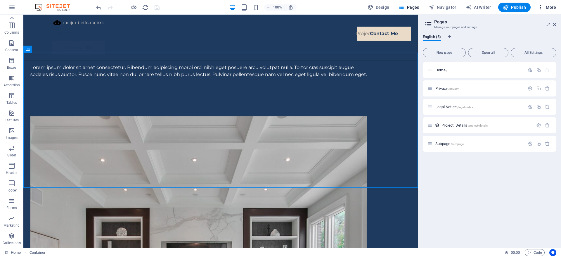
click at [540, 6] on icon "button" at bounding box center [541, 7] width 6 height 6
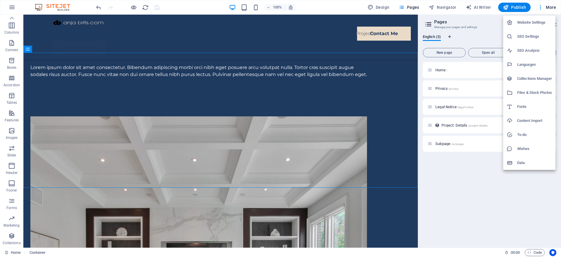
click at [551, 5] on div at bounding box center [280, 128] width 561 height 257
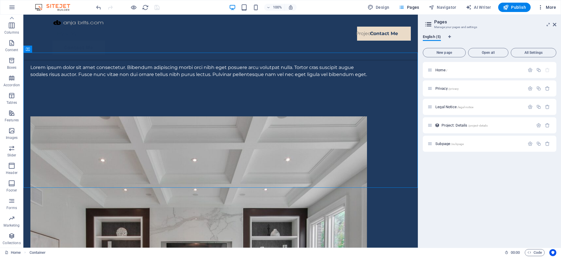
click at [551, 7] on span "More" at bounding box center [547, 7] width 18 height 6
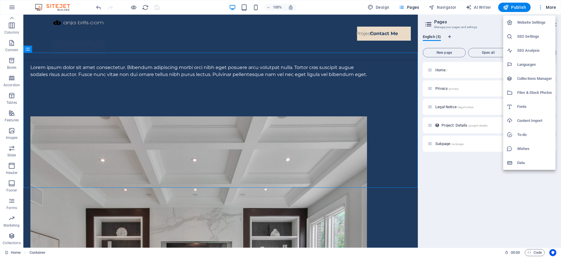
click at [551, 7] on div at bounding box center [280, 128] width 561 height 257
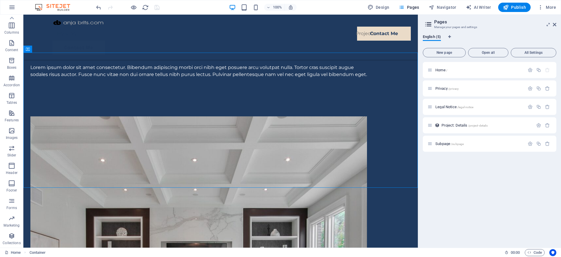
click at [514, 6] on span "Publish" at bounding box center [514, 7] width 23 height 6
select select "project-picture"
select select "%"
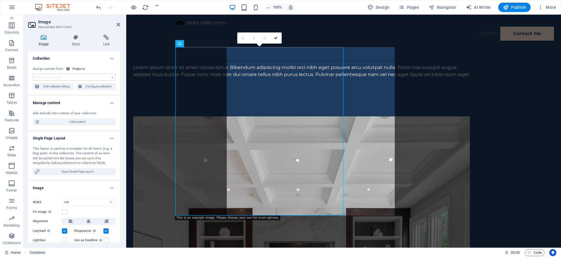
scroll to position [672, 0]
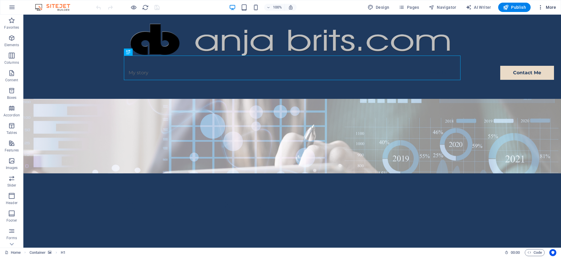
click at [540, 8] on icon "button" at bounding box center [541, 7] width 6 height 6
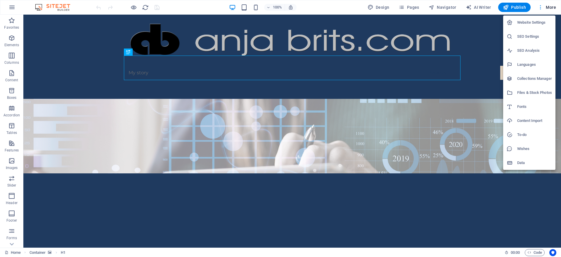
click at [540, 8] on div at bounding box center [280, 128] width 561 height 257
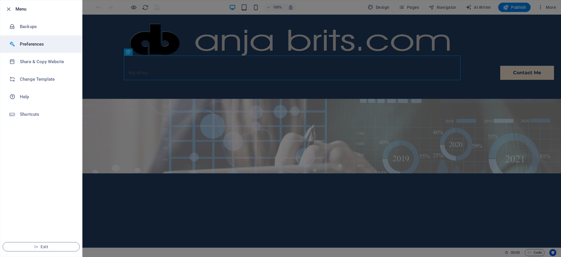
click at [30, 44] on h6 "Preferences" at bounding box center [47, 44] width 54 height 7
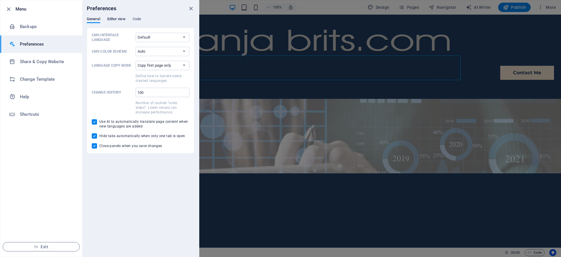
click at [120, 19] on span "Editor view" at bounding box center [116, 19] width 18 height 8
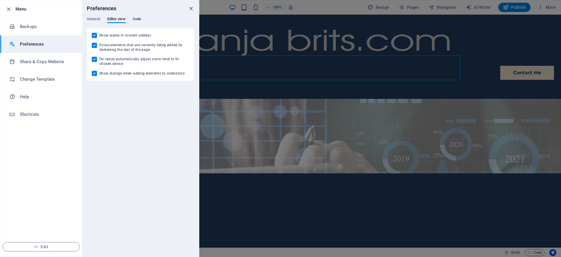
click at [138, 19] on span "Code" at bounding box center [137, 19] width 8 height 8
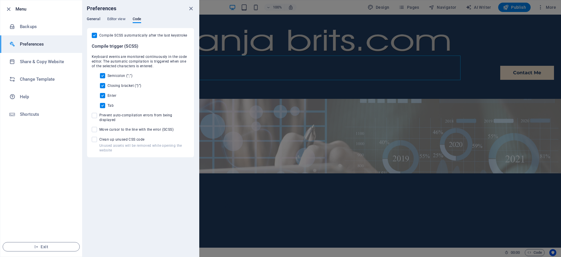
click at [92, 18] on span "General" at bounding box center [93, 19] width 13 height 8
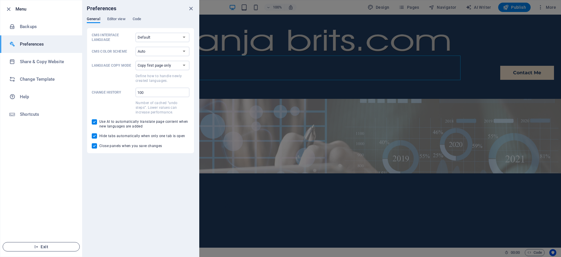
click at [41, 247] on span "Exit" at bounding box center [41, 246] width 67 height 5
